Goal: Navigation & Orientation: Find specific page/section

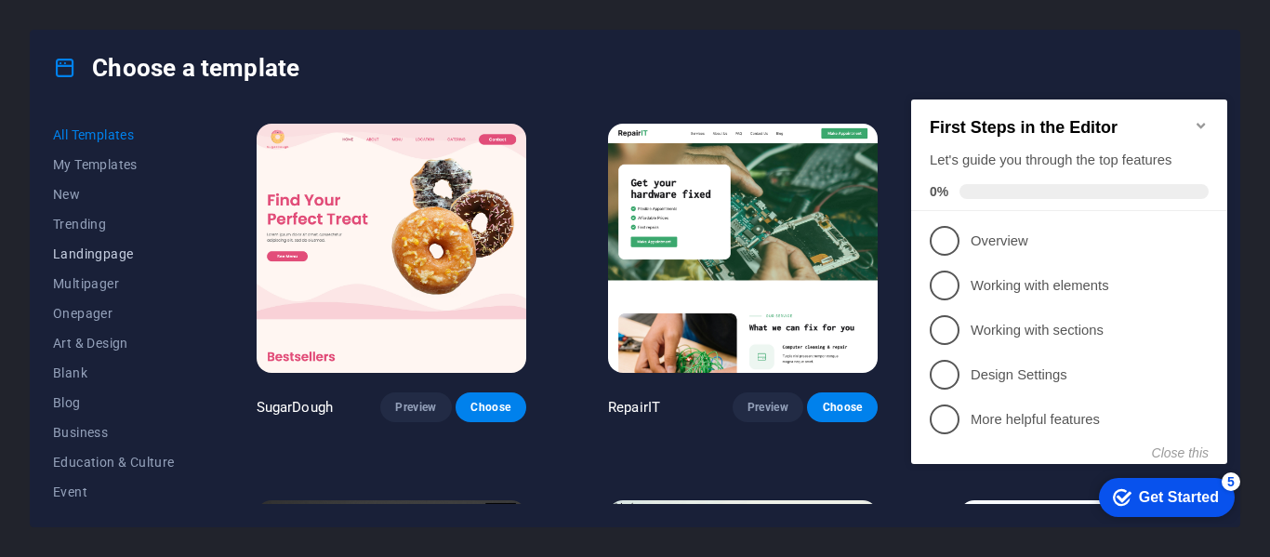
click at [108, 255] on span "Landingpage" at bounding box center [114, 253] width 122 height 15
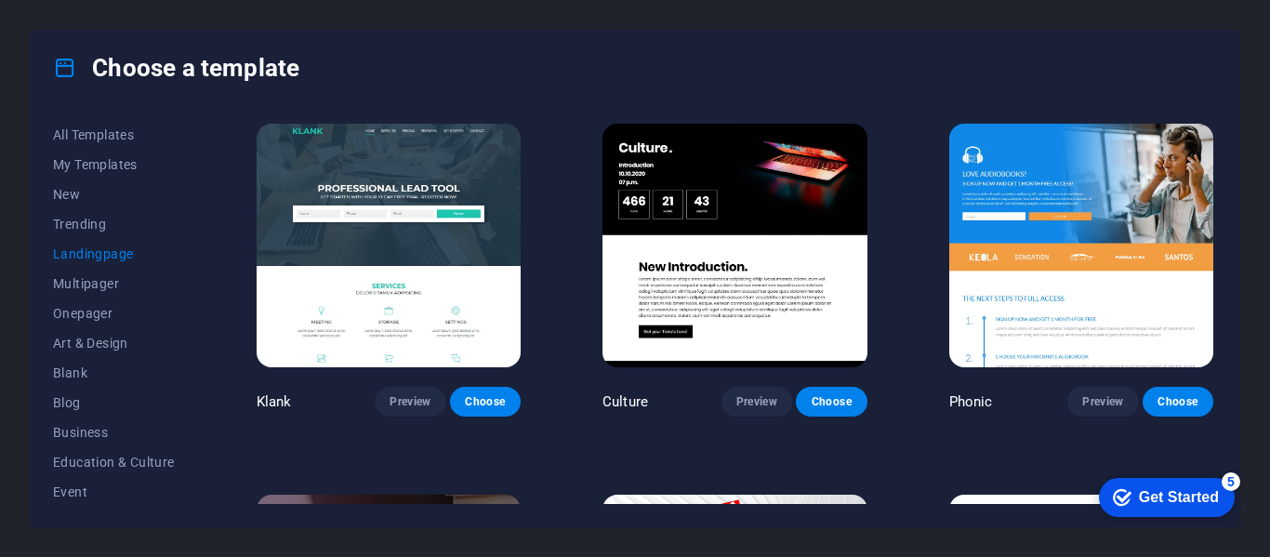
click at [1183, 502] on div "Get Started" at bounding box center [1179, 497] width 80 height 17
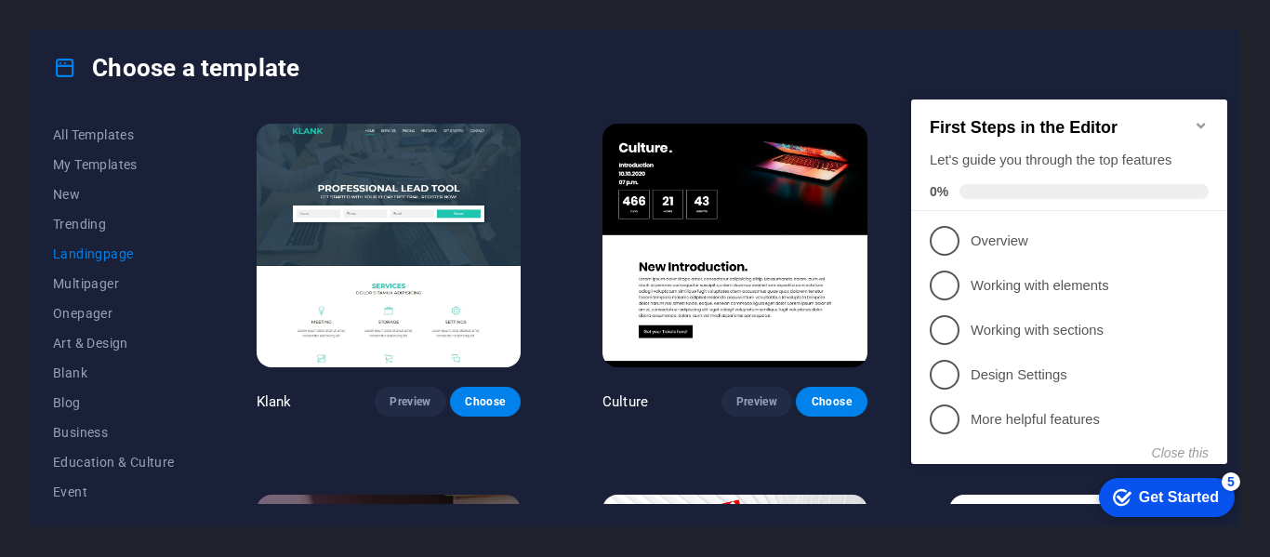
click at [1183, 502] on div "Get Started" at bounding box center [1179, 497] width 80 height 17
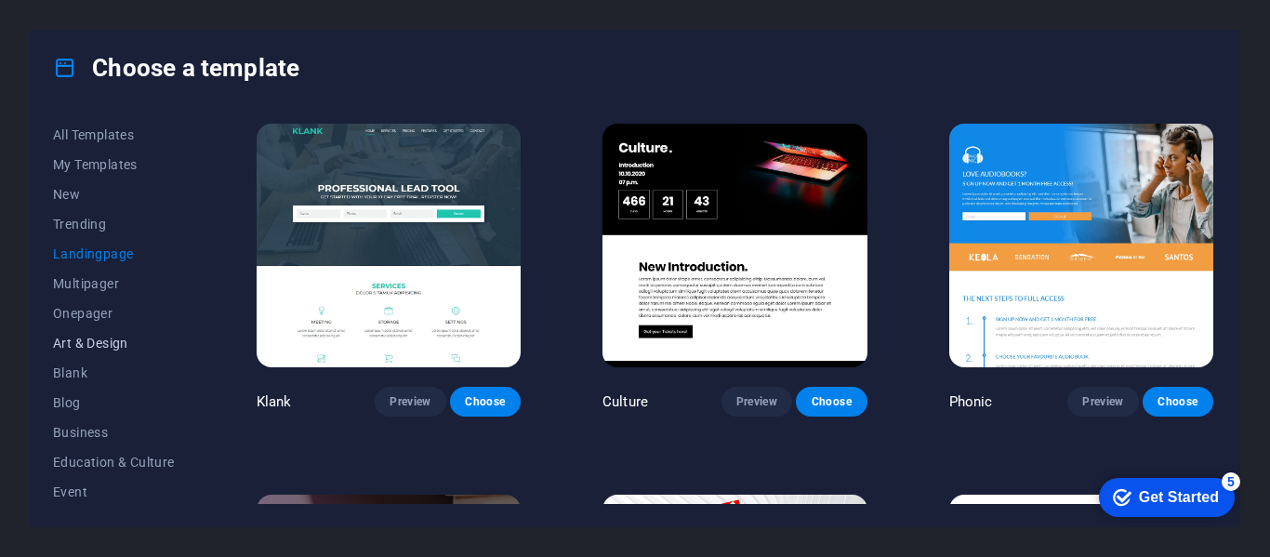
click at [65, 339] on span "Art & Design" at bounding box center [114, 343] width 122 height 15
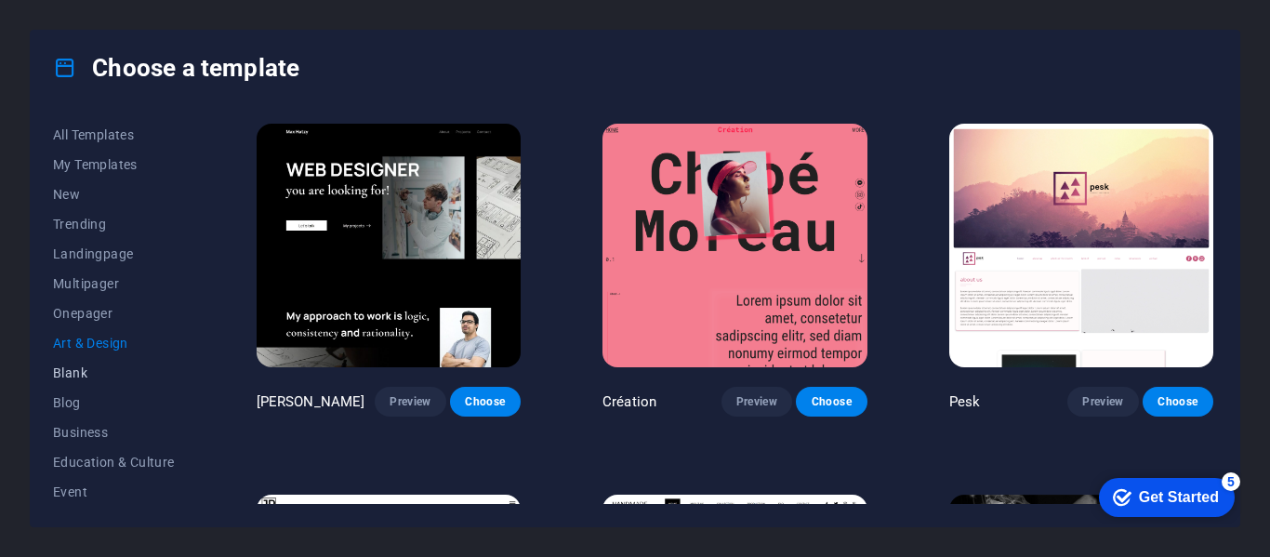
click at [71, 380] on button "Blank" at bounding box center [114, 373] width 122 height 30
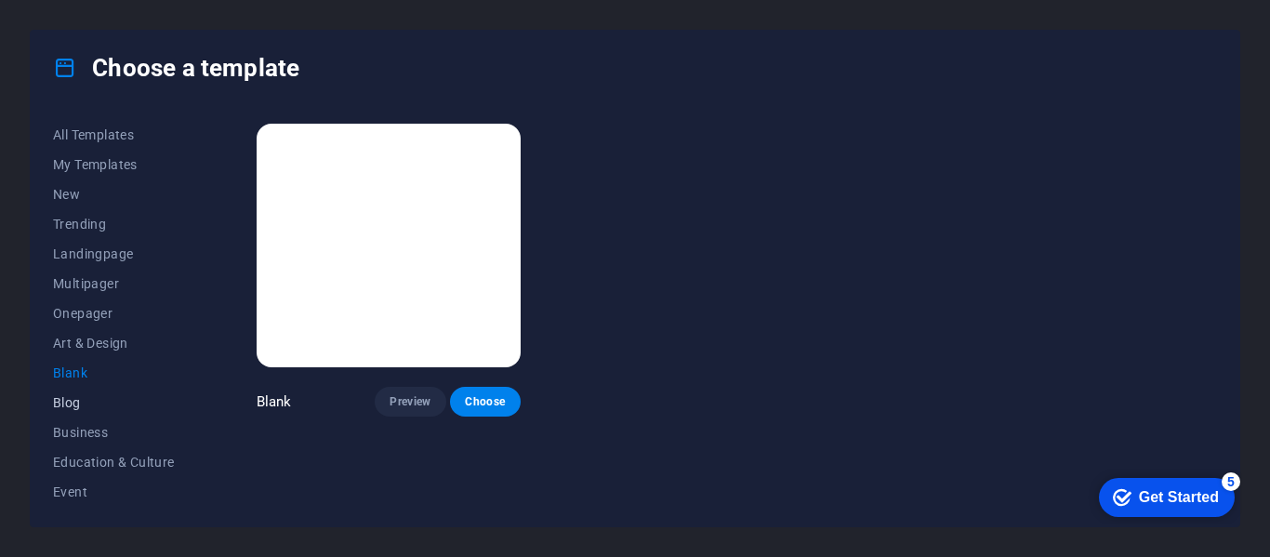
click at [72, 400] on span "Blog" at bounding box center [114, 402] width 122 height 15
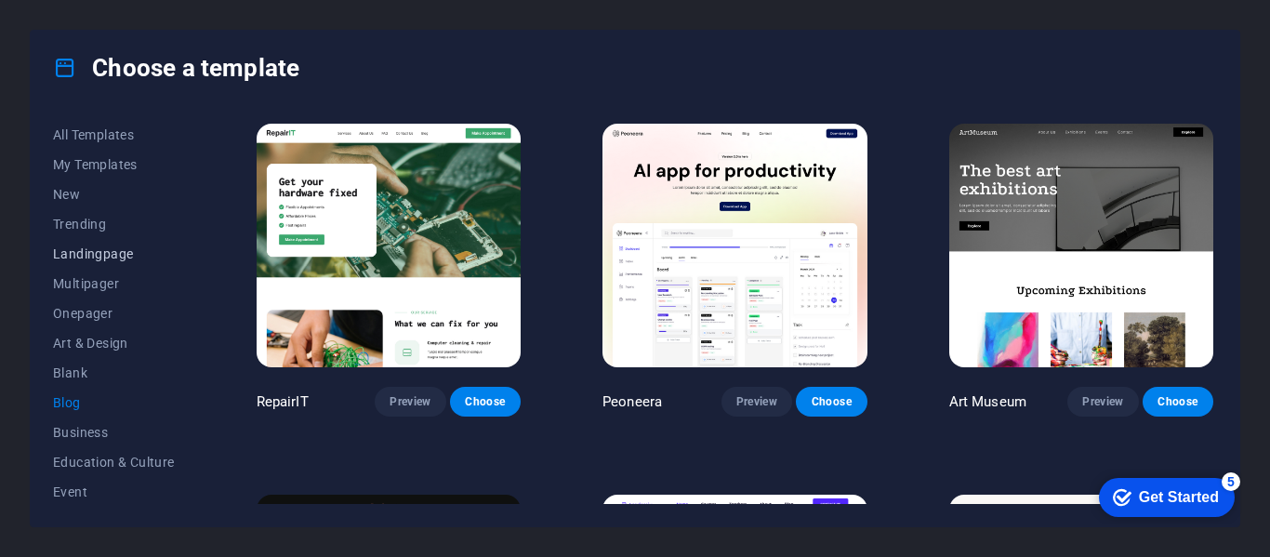
click at [74, 259] on span "Landingpage" at bounding box center [114, 253] width 122 height 15
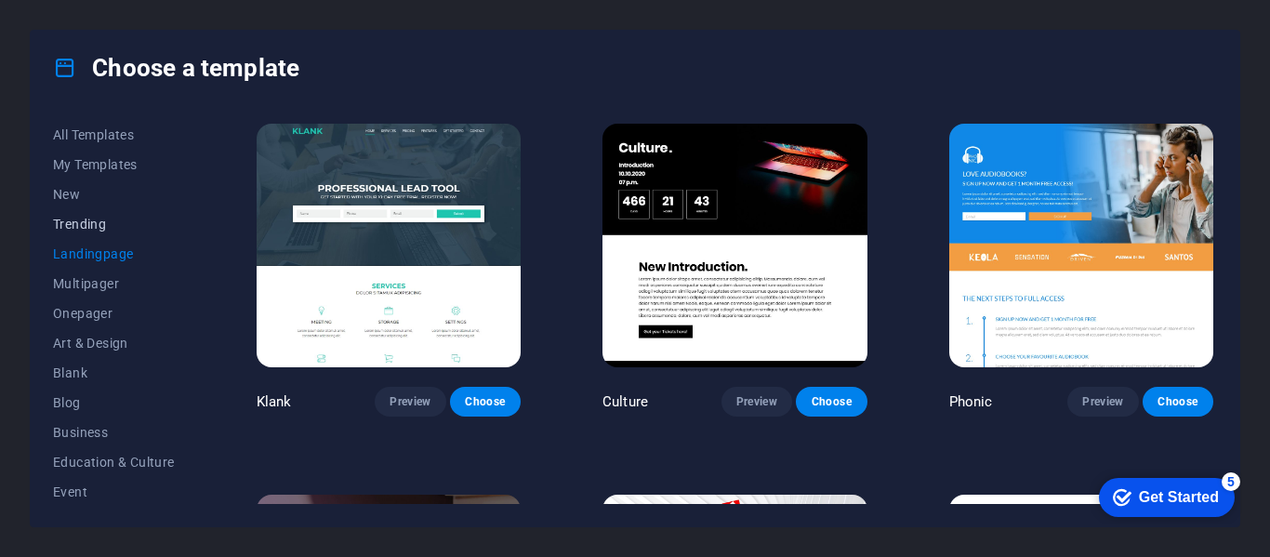
click at [68, 226] on span "Trending" at bounding box center [114, 224] width 122 height 15
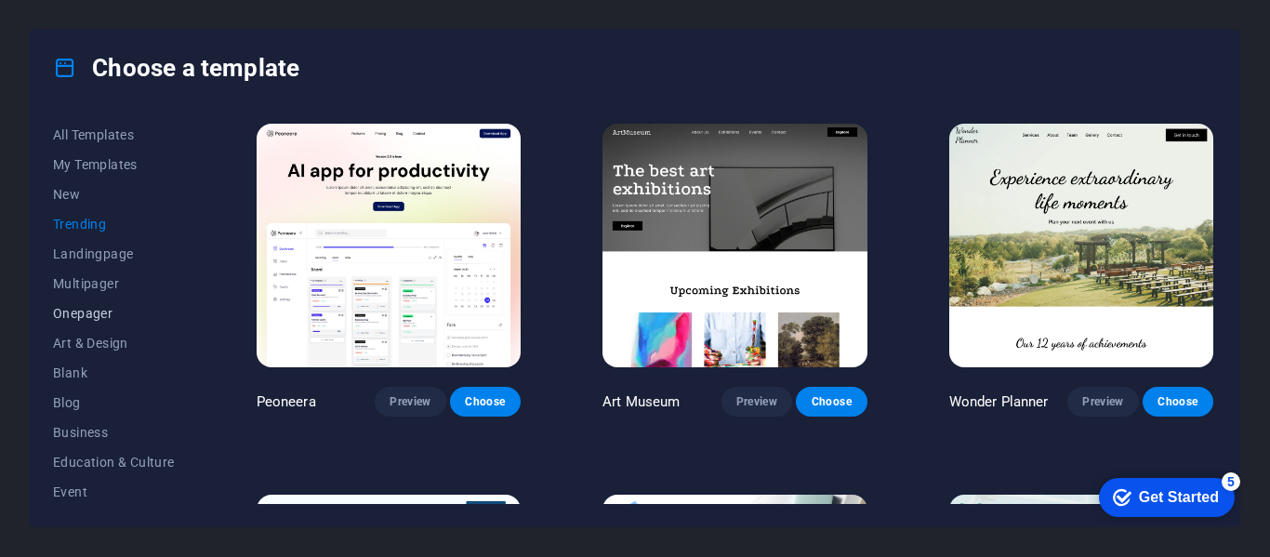
click at [79, 316] on span "Onepager" at bounding box center [114, 313] width 122 height 15
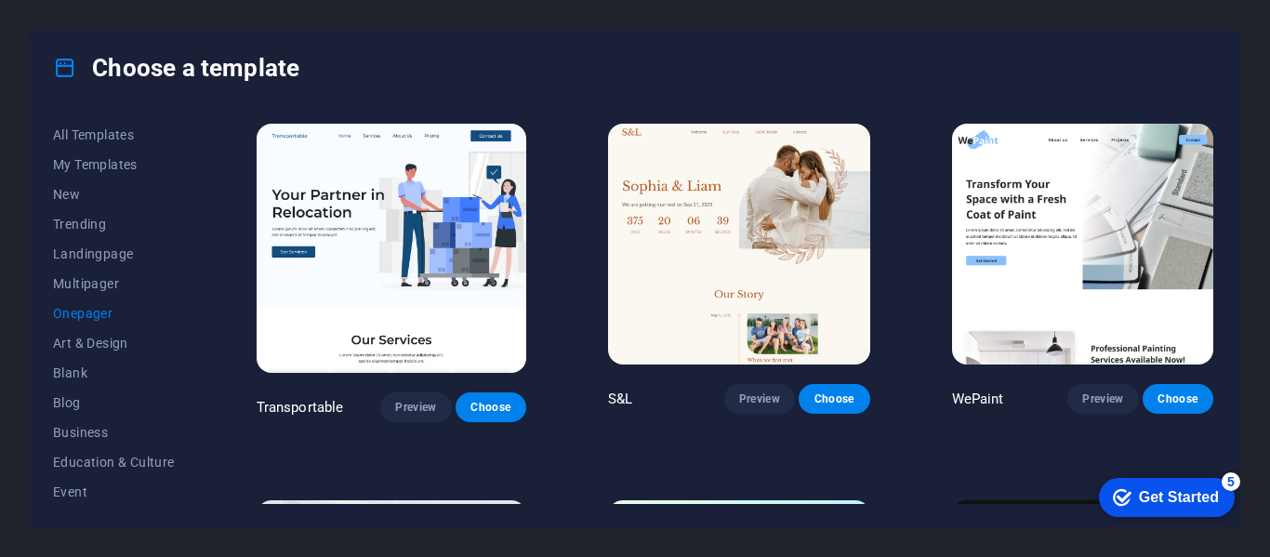
click at [79, 316] on span "Onepager" at bounding box center [114, 313] width 122 height 15
click at [80, 128] on span "All Templates" at bounding box center [114, 134] width 122 height 15
